Goal: Task Accomplishment & Management: Complete application form

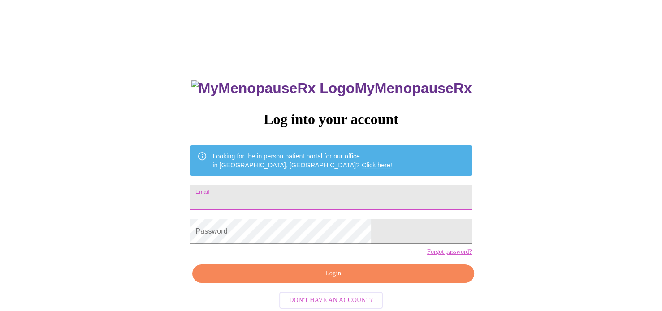
click at [308, 195] on input "Email" at bounding box center [330, 197] width 281 height 25
type input "[EMAIL_ADDRESS][DOMAIN_NAME]"
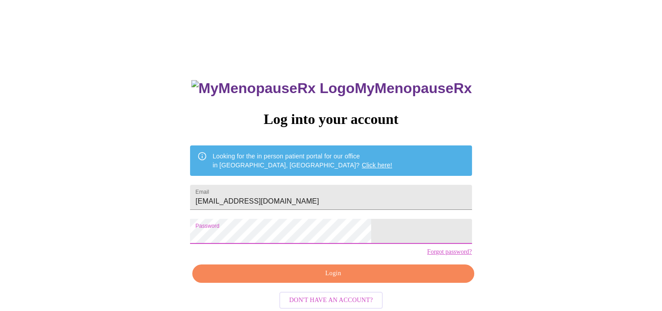
click at [343, 279] on span "Login" at bounding box center [332, 273] width 261 height 11
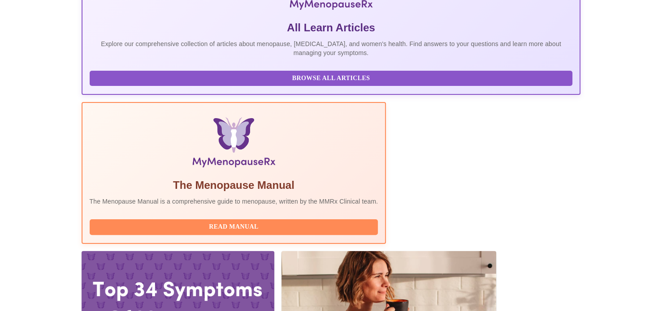
scroll to position [224, 0]
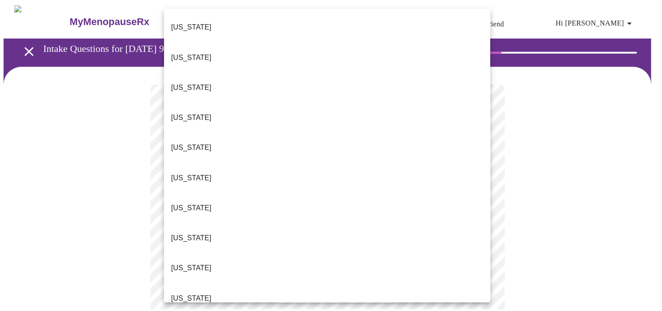
scroll to position [90, 0]
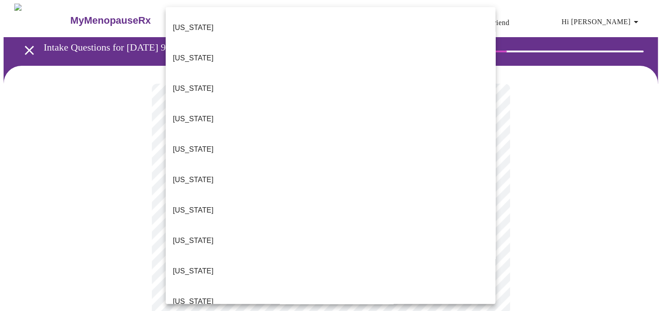
click at [193, 296] on p "[US_STATE]" at bounding box center [193, 301] width 41 height 11
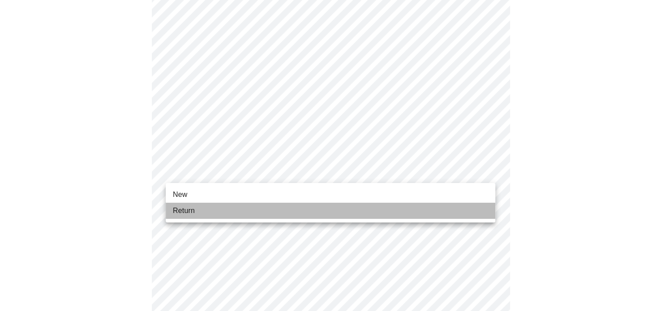
click at [180, 207] on span "Return" at bounding box center [184, 211] width 22 height 11
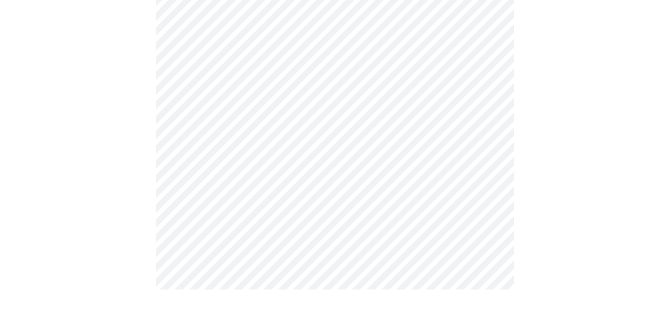
scroll to position [0, 0]
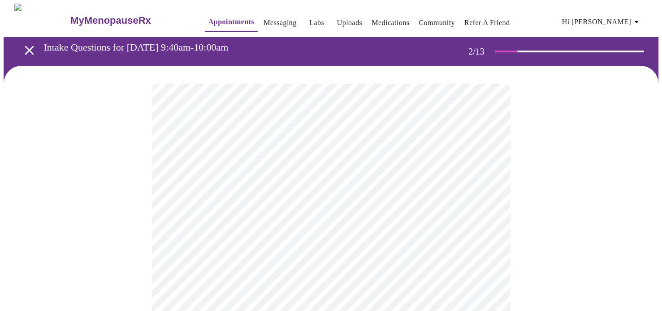
click at [436, 187] on body "MyMenopauseRx Appointments Messaging Labs Uploads Medications Community Refer a…" at bounding box center [331, 273] width 654 height 538
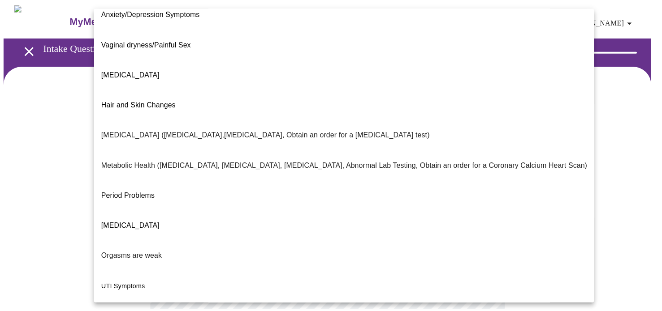
scroll to position [152, 0]
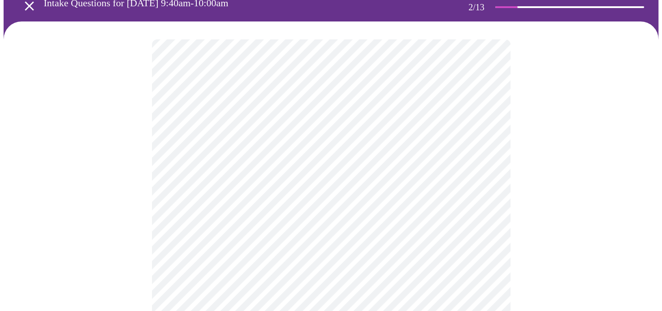
scroll to position [45, 0]
click at [262, 228] on body "MyMenopauseRx Appointments Messaging Labs Uploads Medications Community Refer a…" at bounding box center [331, 225] width 654 height 533
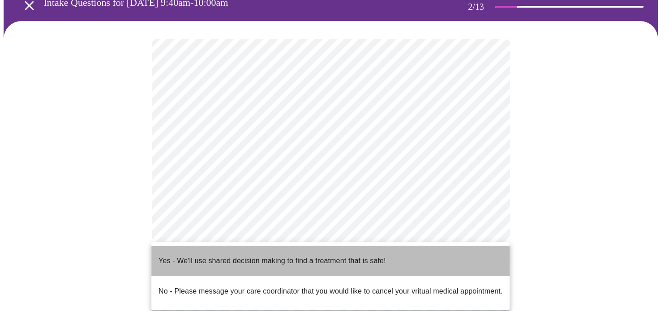
click at [207, 256] on p "Yes - We'll use shared decision making to find a treatment that is safe!" at bounding box center [272, 261] width 227 height 11
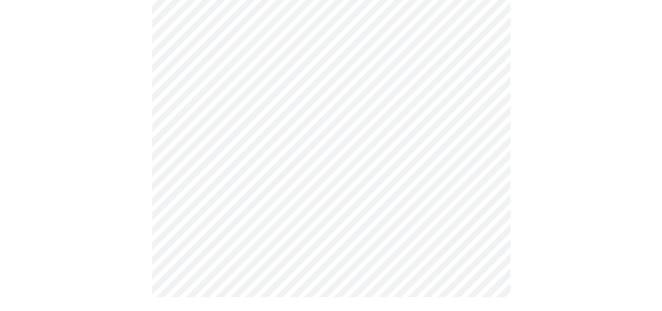
scroll to position [0, 0]
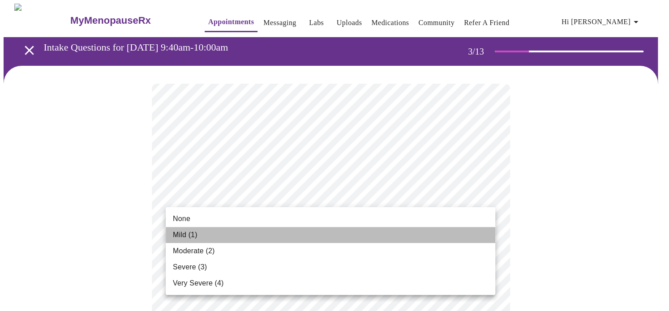
click at [210, 235] on li "Mild (1)" at bounding box center [331, 235] width 330 height 16
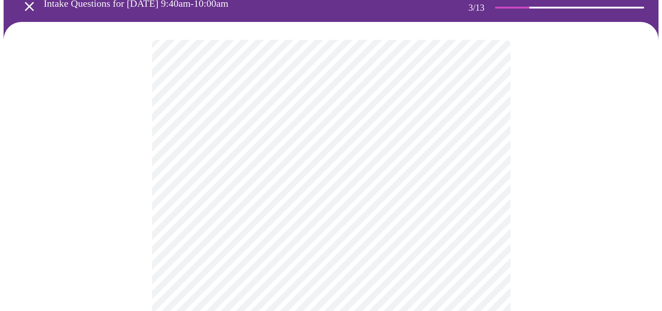
scroll to position [90, 0]
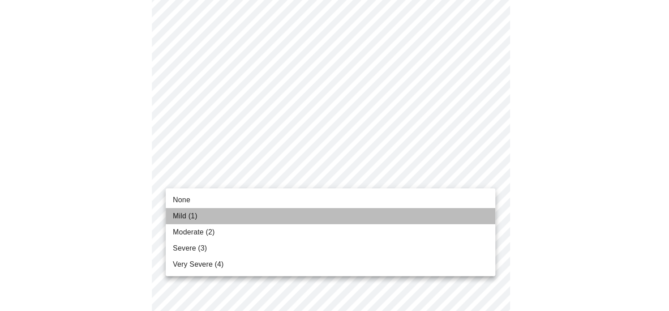
click at [206, 215] on li "Mild (1)" at bounding box center [331, 216] width 330 height 16
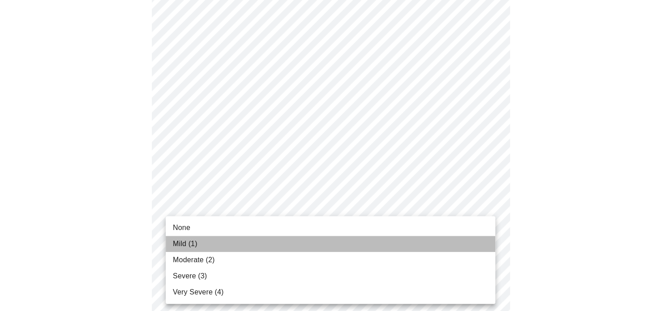
click at [196, 244] on span "Mild (1)" at bounding box center [185, 244] width 25 height 11
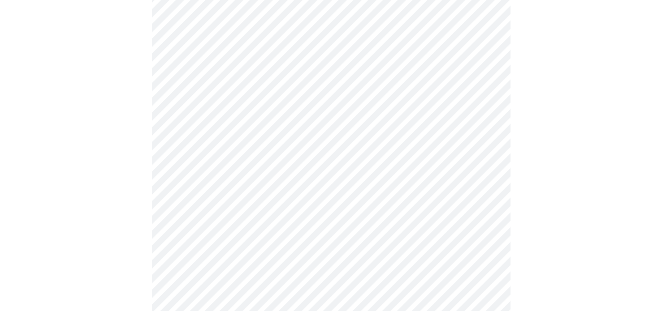
scroll to position [179, 0]
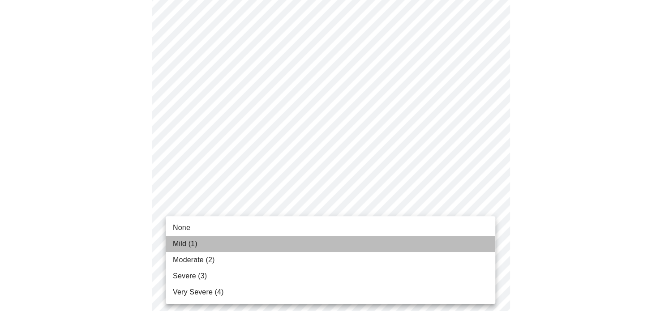
click at [192, 242] on span "Mild (1)" at bounding box center [185, 244] width 25 height 11
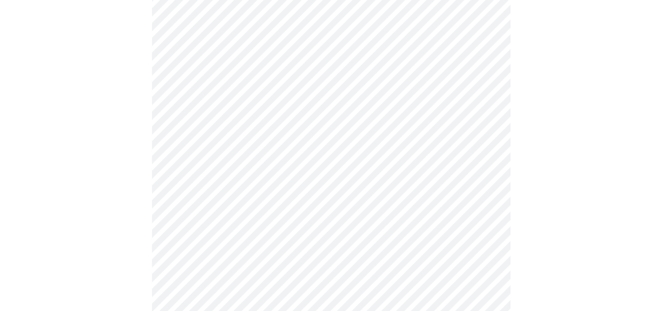
scroll to position [224, 0]
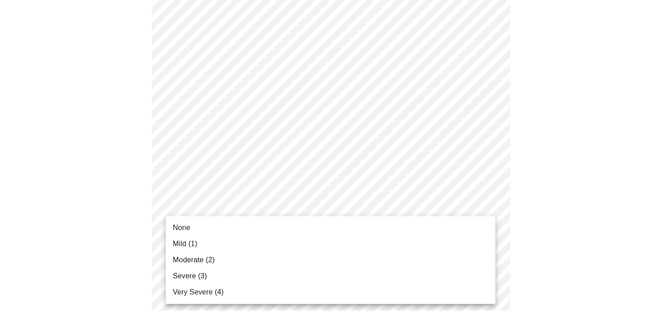
click at [199, 260] on span "Moderate (2)" at bounding box center [194, 260] width 42 height 11
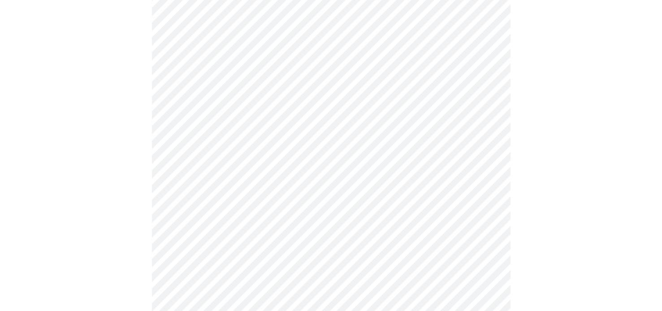
scroll to position [269, 0]
click at [235, 255] on body "MyMenopauseRx Appointments Messaging Labs Uploads Medications Community Refer a…" at bounding box center [335, 299] width 662 height 1128
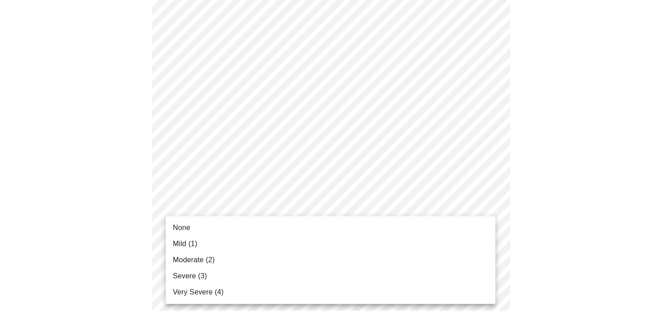
click at [211, 258] on span "Moderate (2)" at bounding box center [194, 260] width 42 height 11
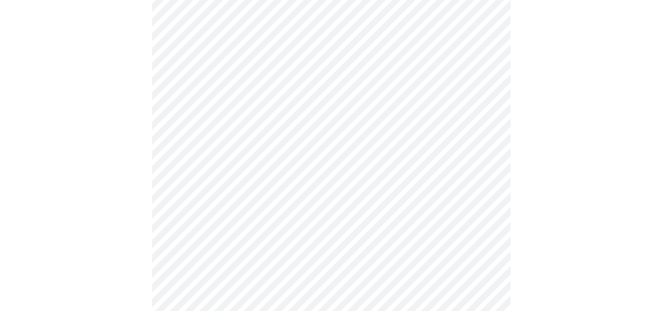
scroll to position [358, 0]
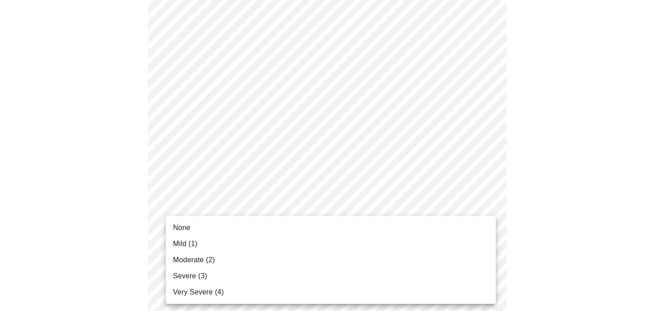
click at [250, 234] on body "MyMenopauseRx Appointments Messaging Labs Uploads Medications Community Refer a…" at bounding box center [331, 203] width 654 height 1116
click at [198, 257] on span "Moderate (2)" at bounding box center [194, 260] width 42 height 11
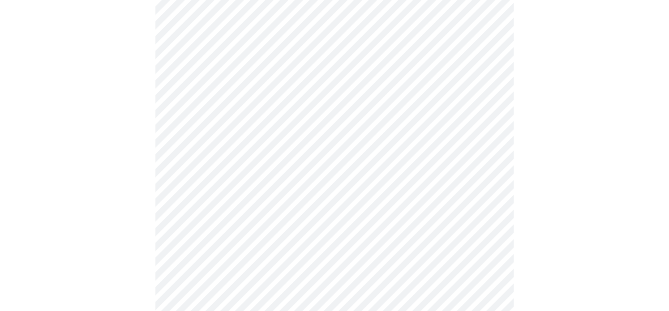
click at [235, 168] on body "MyMenopauseRx Appointments Messaging Labs Uploads Medications Community Refer a…" at bounding box center [335, 196] width 662 height 1103
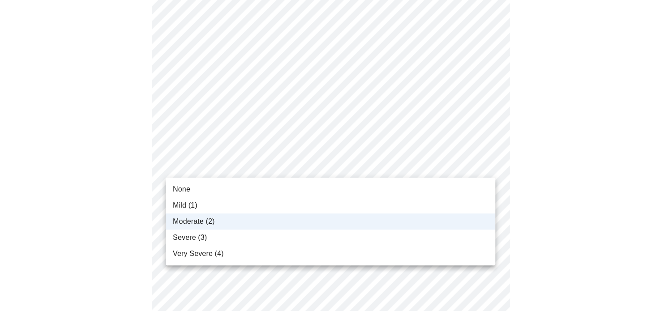
click at [185, 202] on span "Mild (1)" at bounding box center [185, 205] width 25 height 11
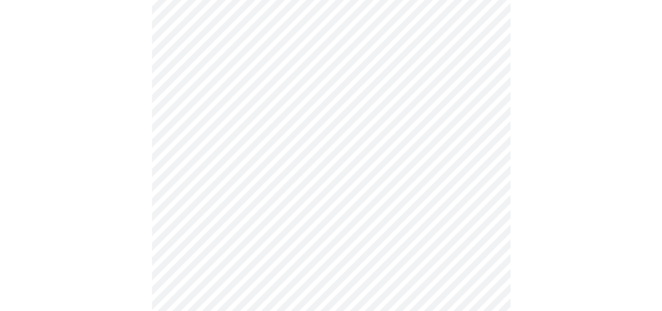
click at [223, 110] on body "MyMenopauseRx Appointments Messaging Labs Uploads Medications Community Refer a…" at bounding box center [331, 196] width 654 height 1103
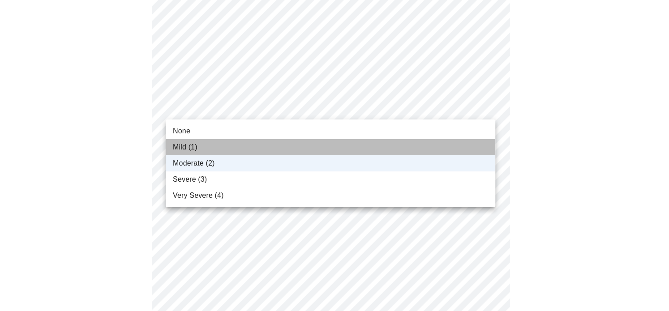
click at [187, 150] on span "Mild (1)" at bounding box center [185, 147] width 25 height 11
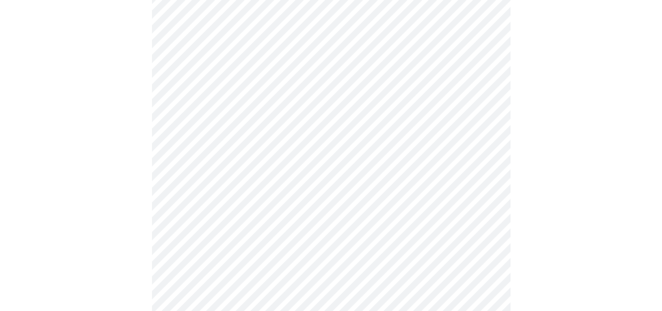
scroll to position [493, 0]
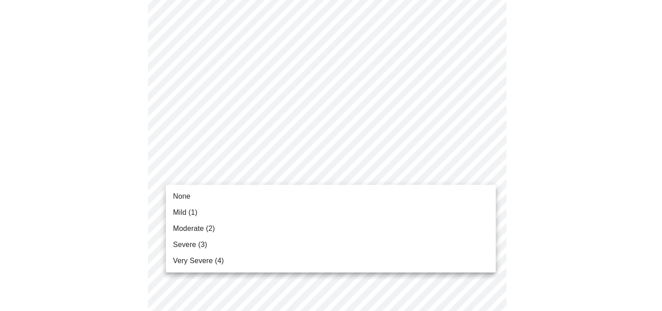
click at [237, 168] on body "MyMenopauseRx Appointments Messaging Labs Uploads Medications Community Refer a…" at bounding box center [331, 62] width 654 height 1103
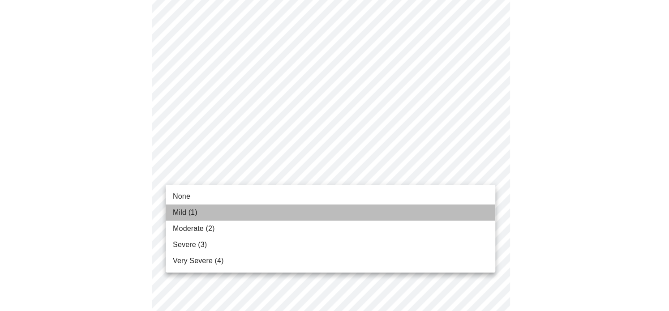
click at [191, 211] on span "Mild (1)" at bounding box center [185, 212] width 25 height 11
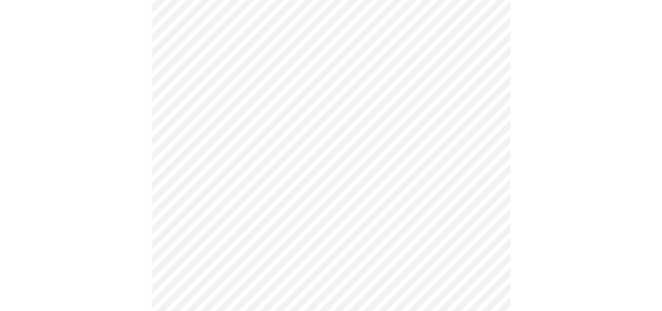
click at [212, 237] on body "MyMenopauseRx Appointments Messaging Labs Uploads Medications Community Refer a…" at bounding box center [331, 56] width 654 height 1091
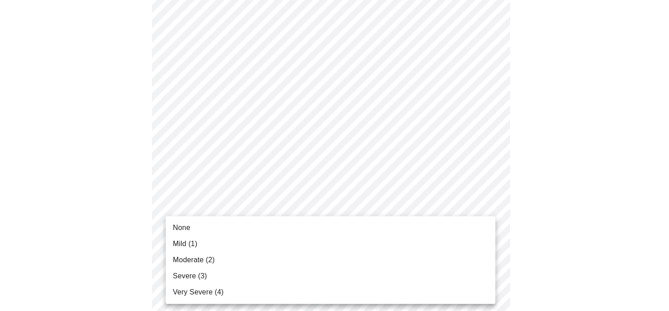
click at [200, 245] on li "Mild (1)" at bounding box center [331, 244] width 330 height 16
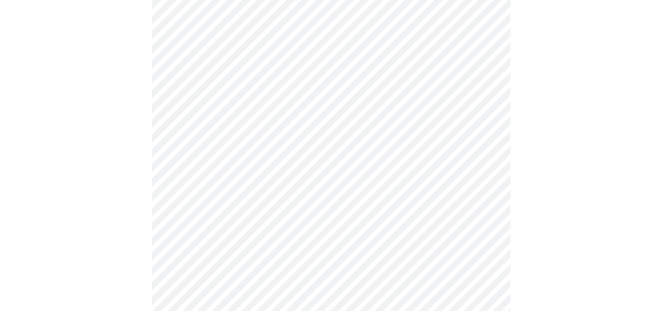
scroll to position [582, 0]
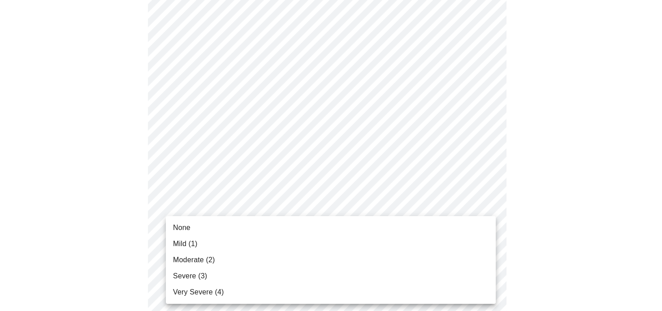
click at [190, 239] on span "Mild (1)" at bounding box center [185, 244] width 25 height 11
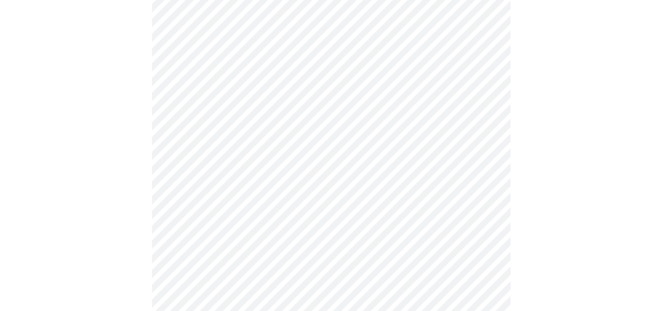
scroll to position [627, 0]
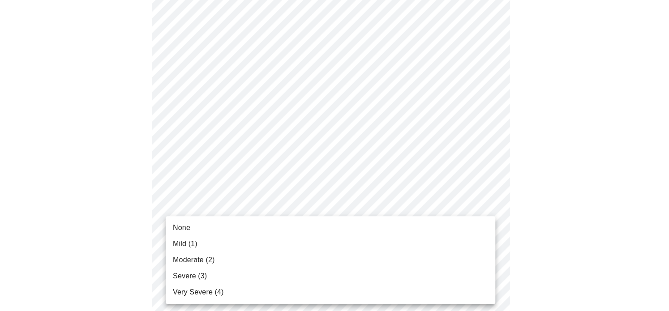
click at [199, 231] on li "None" at bounding box center [331, 228] width 330 height 16
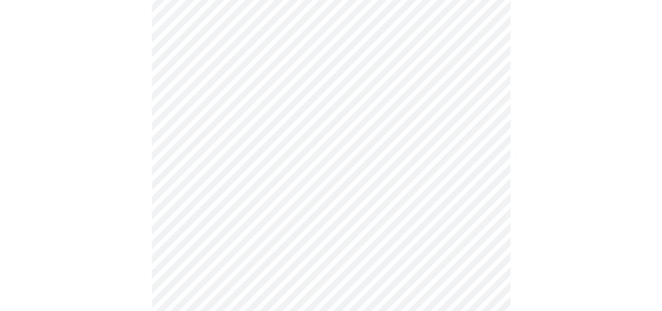
scroll to position [717, 0]
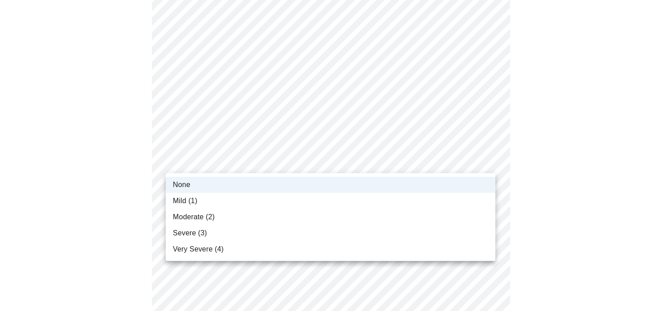
click at [208, 181] on li "None" at bounding box center [331, 185] width 330 height 16
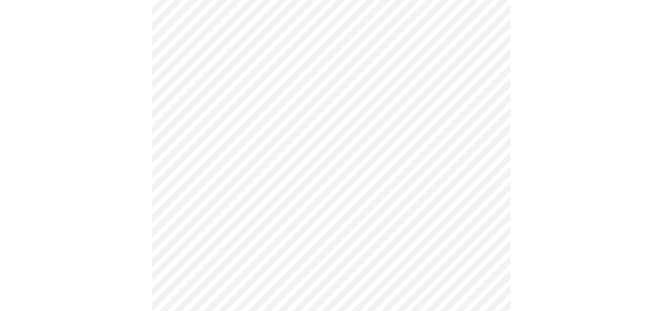
scroll to position [269, 0]
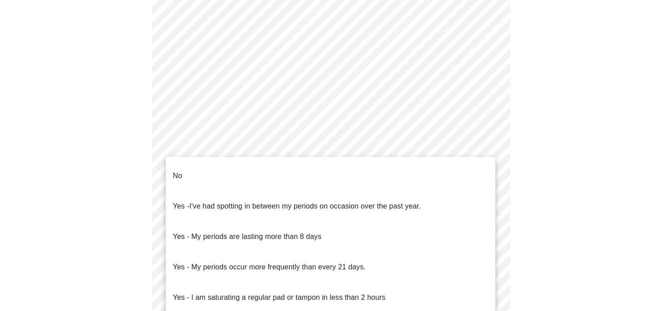
click at [246, 248] on body "MyMenopauseRx Appointments Messaging Labs Uploads Medications Community Refer a…" at bounding box center [335, 158] width 662 height 847
click at [236, 176] on li "No" at bounding box center [331, 176] width 330 height 30
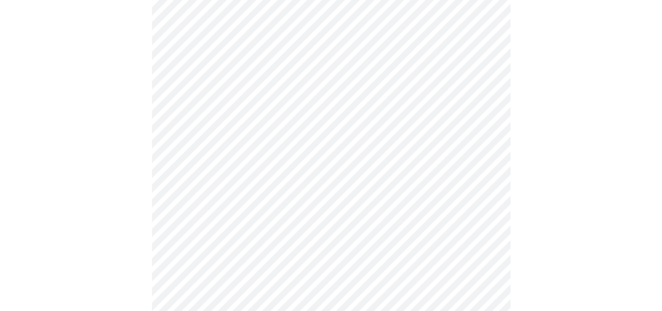
scroll to position [358, 0]
click at [288, 223] on body "MyMenopauseRx Appointments Messaging Labs Uploads Medications Community Refer a…" at bounding box center [331, 66] width 654 height 842
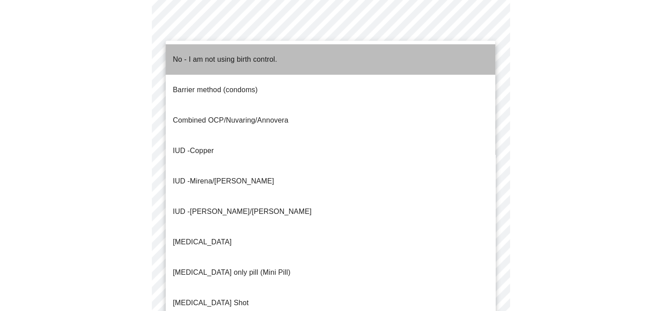
click at [210, 55] on p "No - I am not using birth control." at bounding box center [225, 59] width 104 height 11
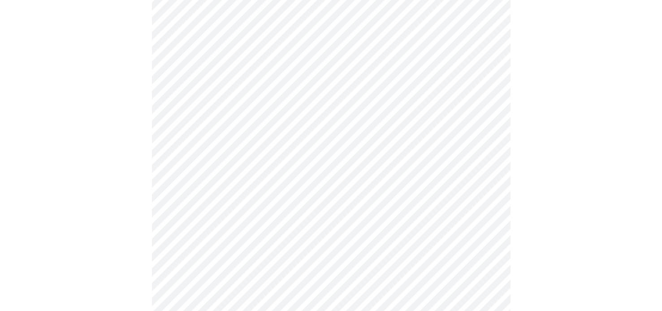
scroll to position [448, 0]
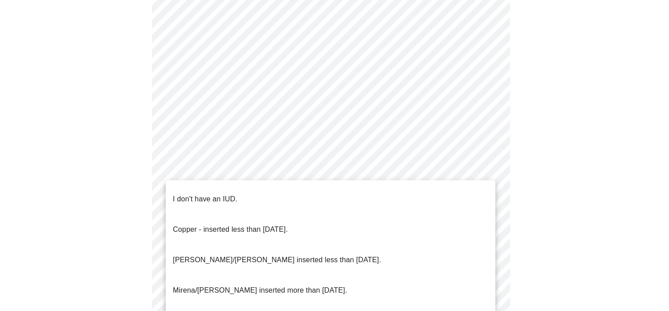
click at [199, 194] on p "I don't have an IUD." at bounding box center [205, 199] width 64 height 11
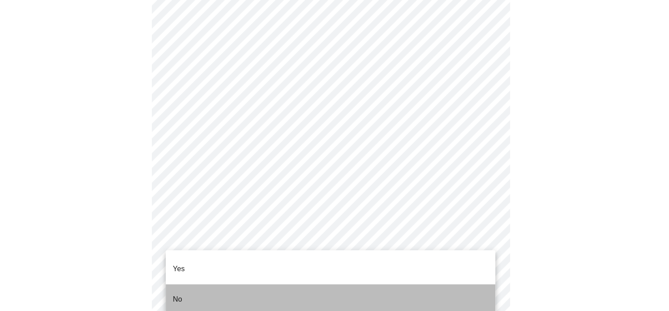
drag, startPoint x: 193, startPoint y: 282, endPoint x: 205, endPoint y: 279, distance: 11.6
click at [193, 284] on li "No" at bounding box center [331, 299] width 330 height 30
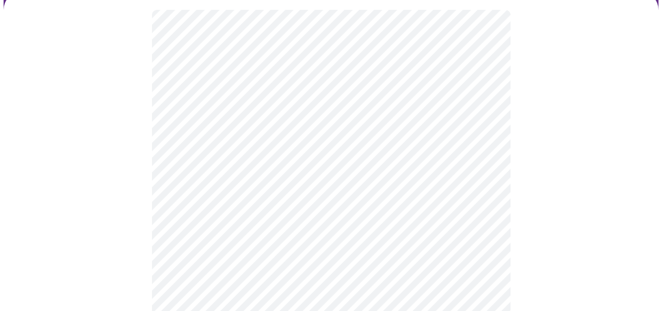
scroll to position [90, 0]
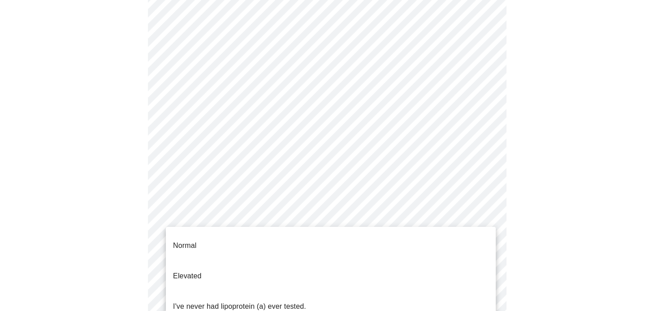
click at [480, 221] on body "MyMenopauseRx Appointments Messaging Labs Uploads Medications Community Refer a…" at bounding box center [331, 245] width 654 height 662
click at [204, 240] on li "Normal" at bounding box center [331, 246] width 330 height 30
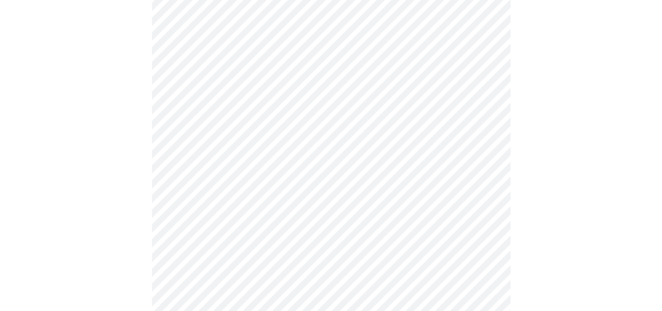
scroll to position [2284, 0]
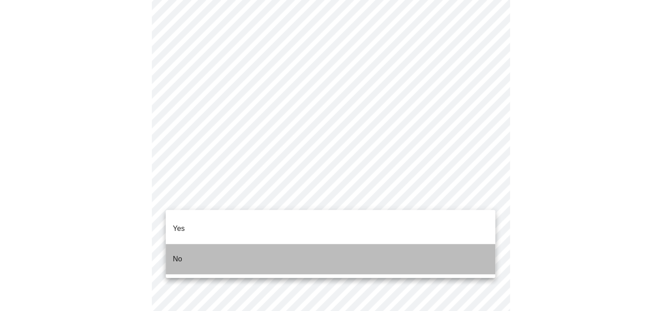
click at [210, 244] on li "No" at bounding box center [331, 259] width 330 height 30
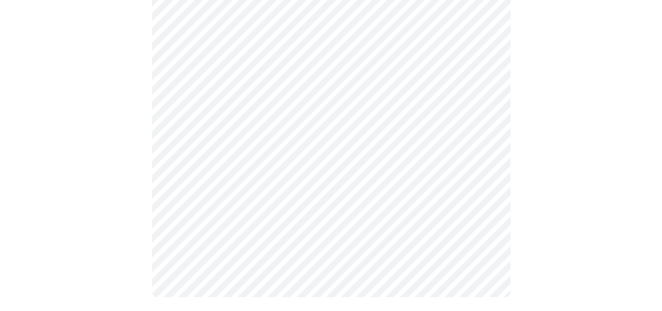
scroll to position [573, 0]
